Goal: Task Accomplishment & Management: Manage account settings

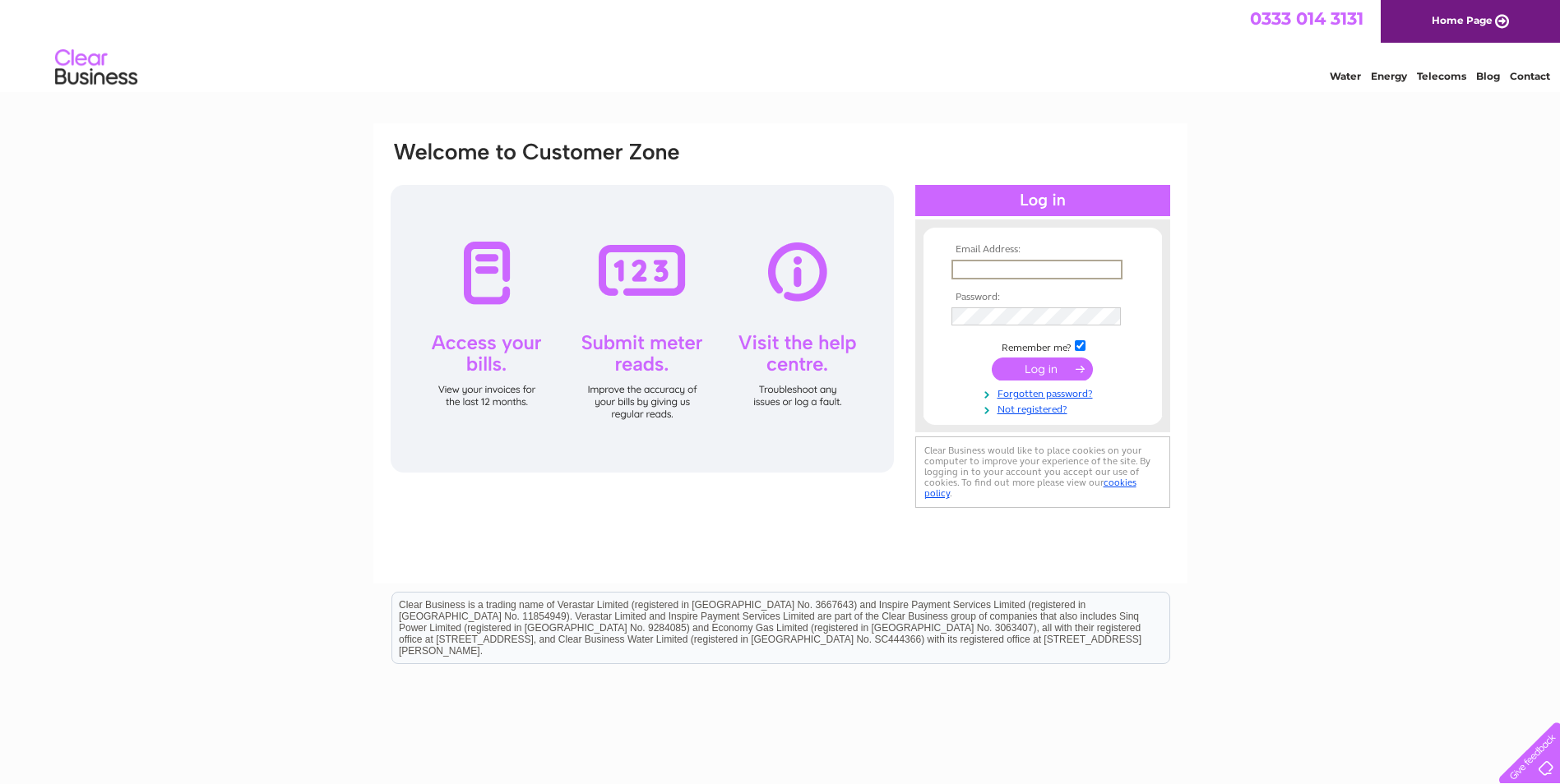
type input "[PERSON_NAME][EMAIL_ADDRESS][DOMAIN_NAME]"
click at [991, 358] on input "submit" at bounding box center [1042, 369] width 101 height 23
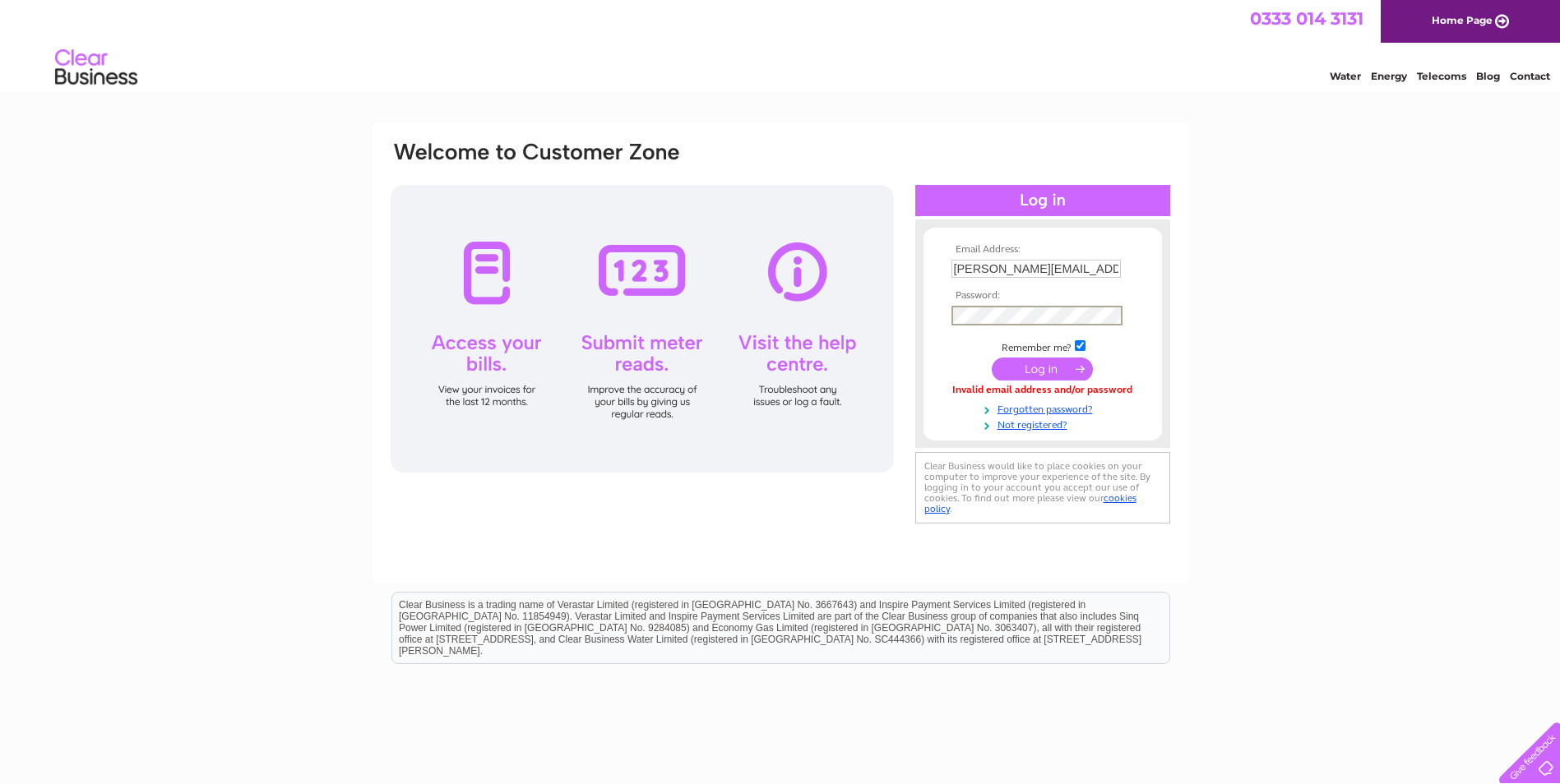
click at [548, 273] on div "Email Address: karen@clydescaffolding.co.uk Password:" at bounding box center [780, 333] width 783 height 388
click at [991, 358] on input "submit" at bounding box center [1042, 369] width 101 height 23
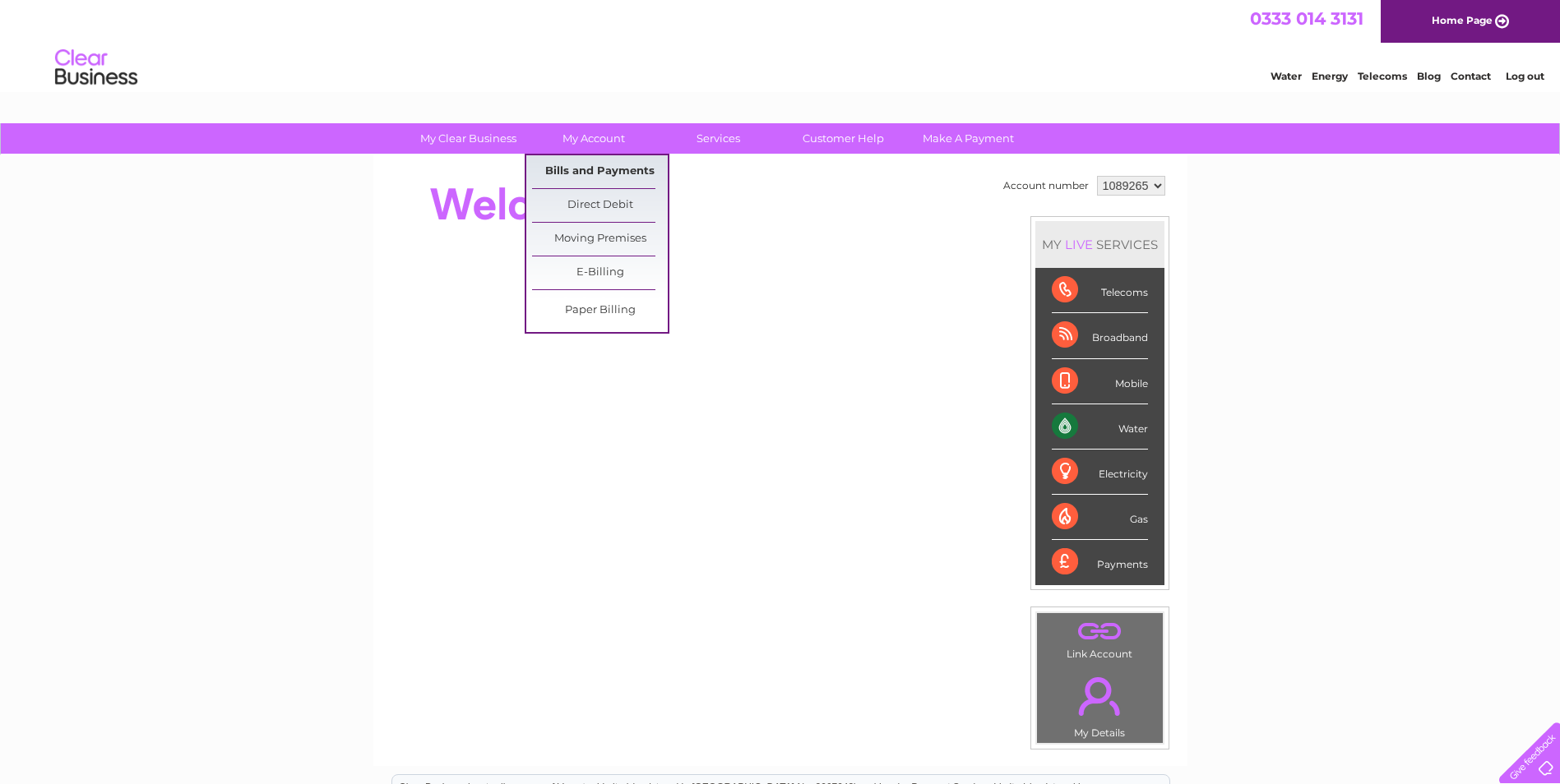
click at [591, 170] on link "Bills and Payments" at bounding box center [600, 171] width 136 height 33
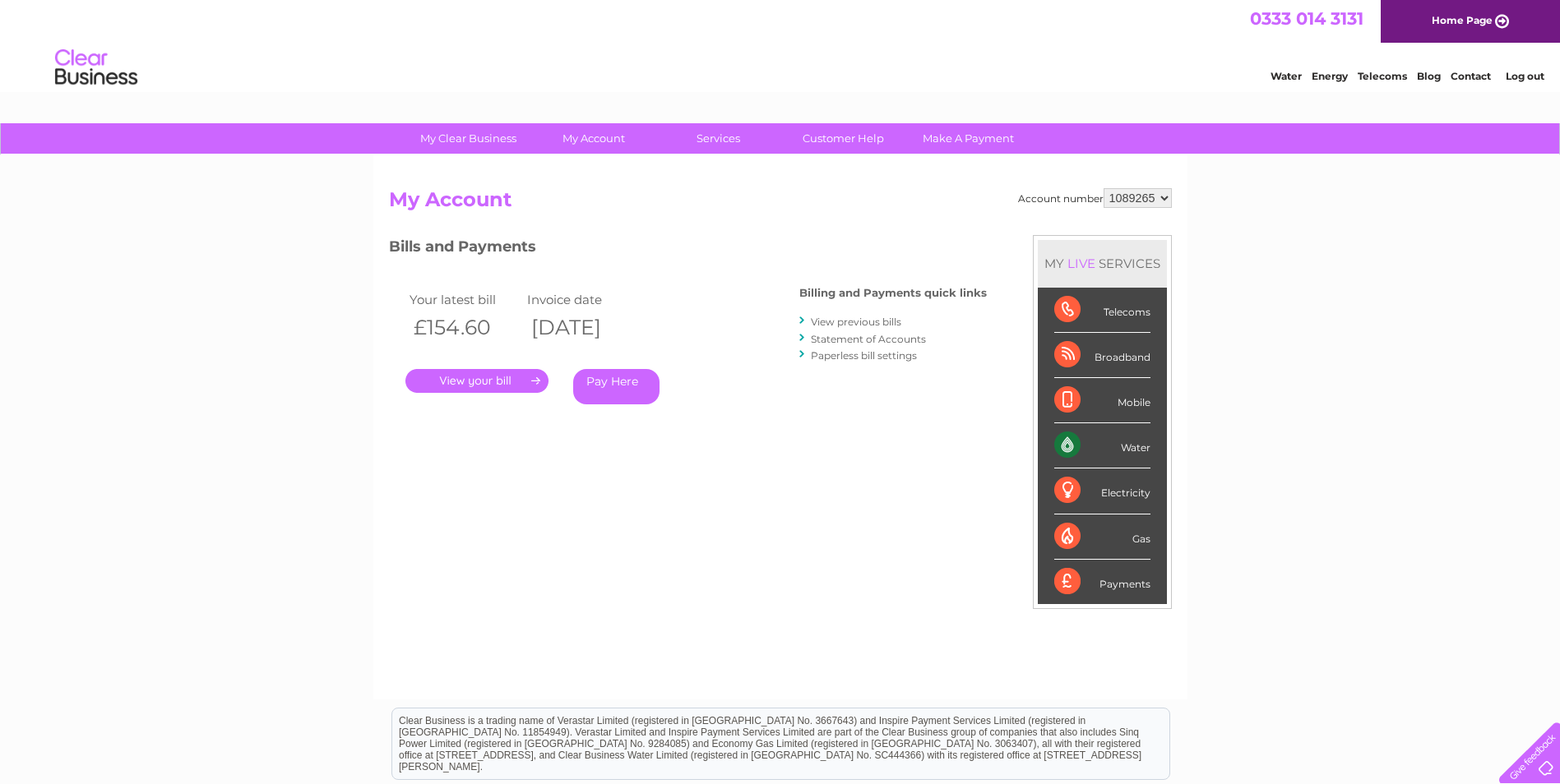
click at [484, 386] on link "." at bounding box center [476, 381] width 143 height 24
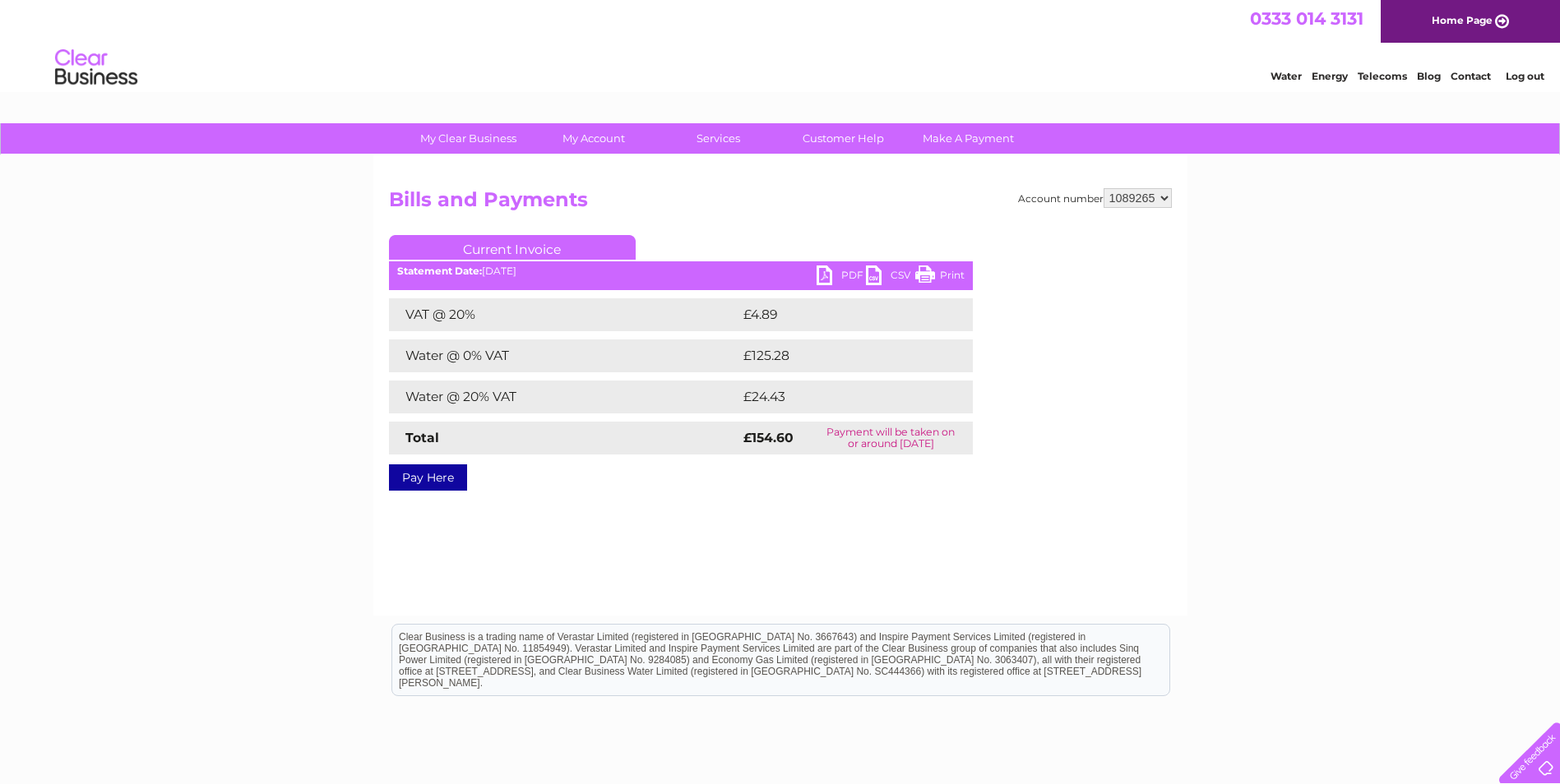
click at [826, 276] on link "PDF" at bounding box center [841, 277] width 50 height 24
click at [1265, 294] on div "My Clear Business Login Details My Details My Preferences Link Account My Accou…" at bounding box center [780, 510] width 1560 height 773
click at [1516, 75] on link "Log out" at bounding box center [1524, 76] width 38 height 12
